Goal: Check status

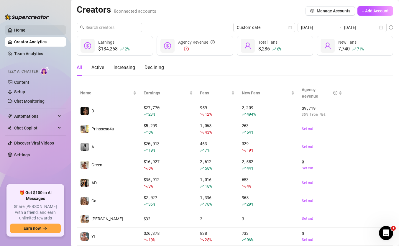
click at [25, 32] on link "Home" at bounding box center [19, 30] width 11 height 5
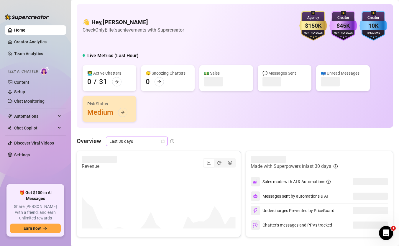
click at [146, 126] on div "👋 Hey, [PERSON_NAME] Check OnlyElite.'s achievements with Supercreator $150K Ag…" at bounding box center [235, 65] width 316 height 123
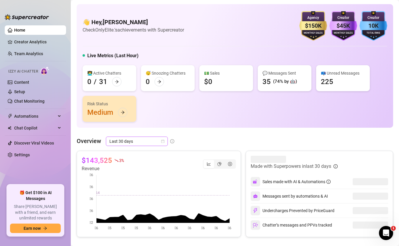
click at [142, 137] on span "Last 30 days" at bounding box center [136, 141] width 55 height 9
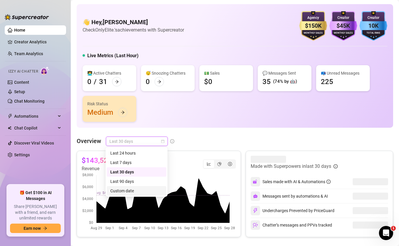
click at [144, 191] on div "Custom date" at bounding box center [136, 190] width 52 height 6
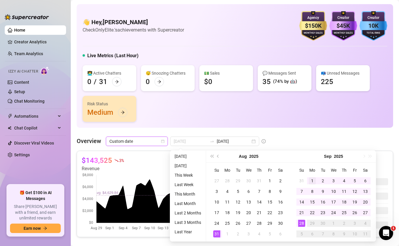
type input "[DATE]"
click at [309, 182] on div "1" at bounding box center [312, 180] width 7 height 7
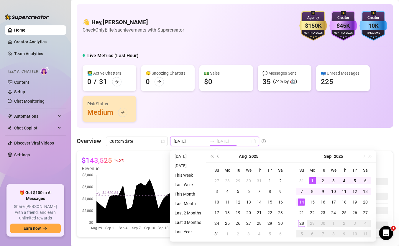
type input "[DATE]"
click at [299, 225] on div "28" at bounding box center [301, 223] width 7 height 7
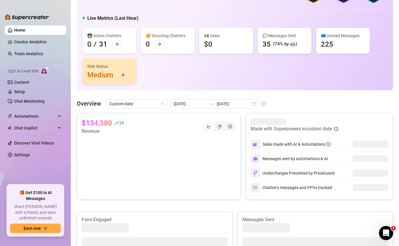
scroll to position [48, 0]
